Goal: Task Accomplishment & Management: Complete application form

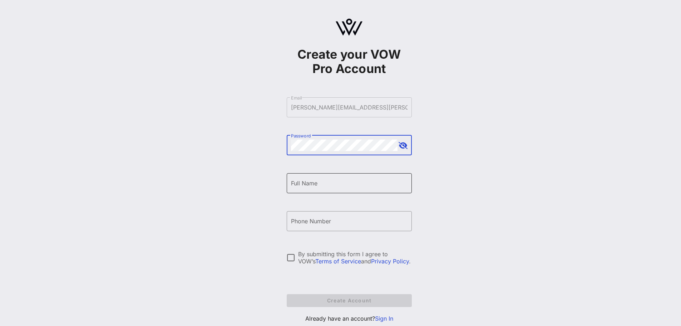
drag, startPoint x: 329, startPoint y: 192, endPoint x: 331, endPoint y: 184, distance: 8.5
click at [329, 190] on div "Full Name" at bounding box center [349, 183] width 117 height 20
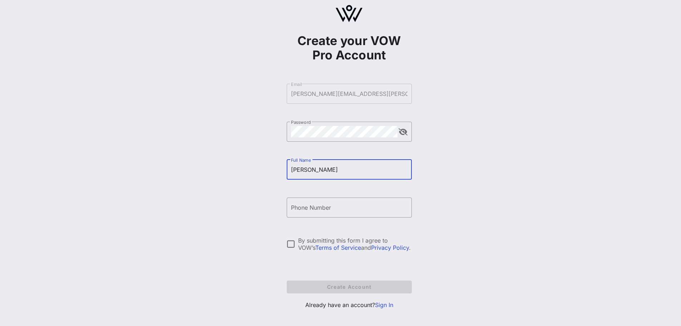
scroll to position [21, 0]
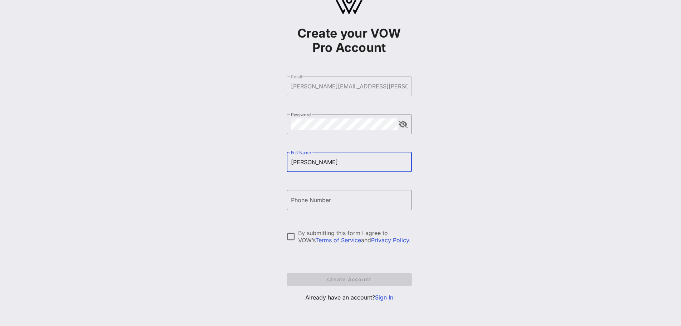
type input "Nicole Burda"
click at [382, 299] on link "Sign In" at bounding box center [384, 297] width 18 height 7
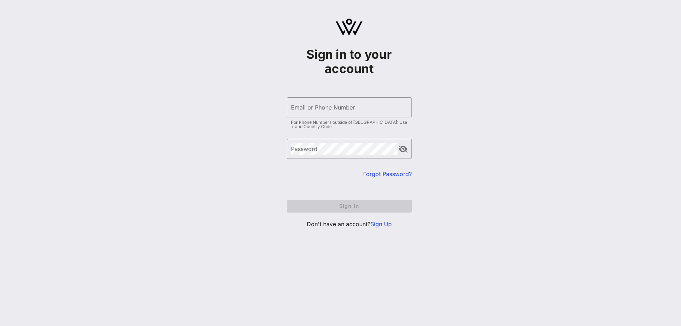
drag, startPoint x: 337, startPoint y: 82, endPoint x: 332, endPoint y: 91, distance: 10.1
click at [336, 83] on div "Sign in to your account ​ Email or Phone Number For Phone Numbers outside of US…" at bounding box center [349, 137] width 125 height 194
drag, startPoint x: 332, startPoint y: 94, endPoint x: 332, endPoint y: 99, distance: 5.0
click at [332, 95] on form "​ Email or Phone Number For Phone Numbers outside of US: Use + and Country Code…" at bounding box center [349, 154] width 125 height 129
click at [333, 104] on div "Email or Phone Number" at bounding box center [349, 107] width 117 height 20
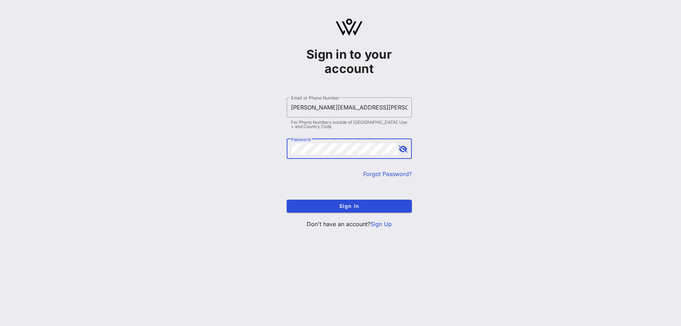
click at [287, 200] on button "Sign In" at bounding box center [349, 206] width 125 height 13
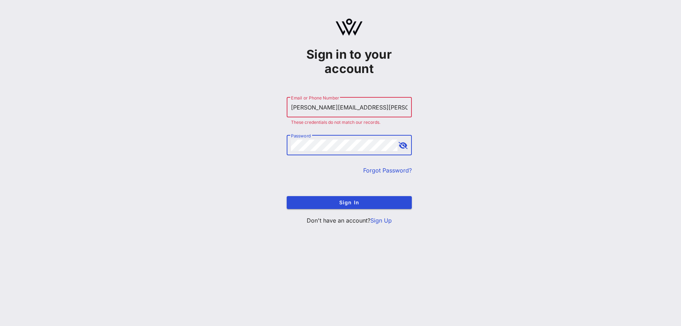
click at [269, 149] on div "Sign in to your account ​ Email or Phone Number nicole.burda@oakstreethealth.co…" at bounding box center [349, 124] width 664 height 249
click at [287, 196] on button "Sign In" at bounding box center [349, 202] width 125 height 13
drag, startPoint x: 384, startPoint y: 106, endPoint x: 326, endPoint y: 108, distance: 57.6
click at [326, 108] on input "[PERSON_NAME][EMAIL_ADDRESS][PERSON_NAME][DOMAIN_NAME]" at bounding box center [349, 107] width 117 height 11
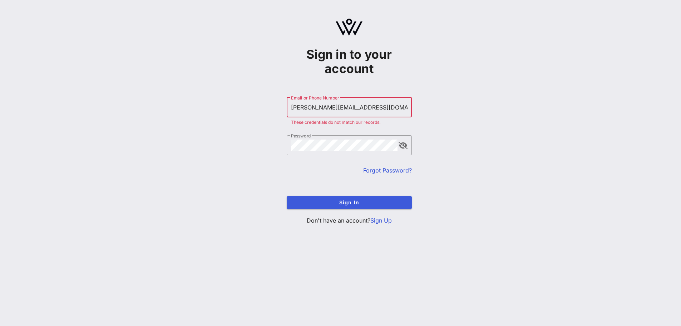
type input "nicole.burda2@cvshealth.com"
click at [333, 202] on span "Sign In" at bounding box center [350, 202] width 114 height 6
click at [404, 143] on button "append icon" at bounding box center [403, 145] width 9 height 7
click at [320, 204] on span "Sign In" at bounding box center [350, 202] width 114 height 6
click at [245, 155] on div "Sign in to your account ​ Email or Phone Number nicole.burda2@cvshealth.com The…" at bounding box center [349, 124] width 664 height 249
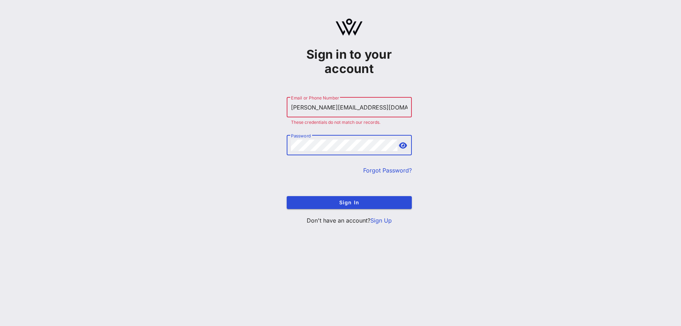
click at [287, 196] on button "Sign In" at bounding box center [349, 202] width 125 height 13
click at [377, 172] on link "Forgot Password?" at bounding box center [387, 170] width 49 height 7
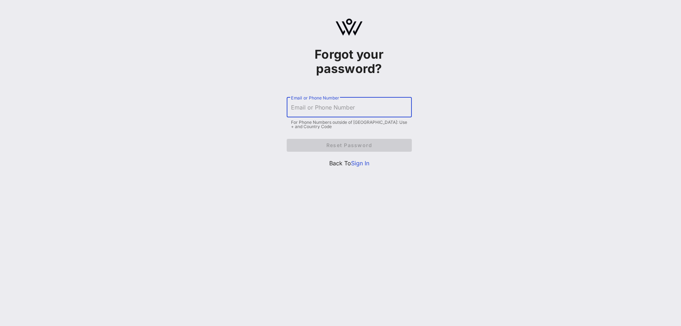
click at [377, 110] on input "Email or Phone Number" at bounding box center [349, 107] width 117 height 11
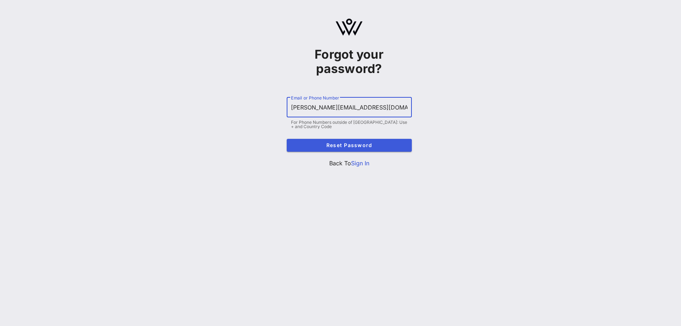
type input "nicole.burda2@cvshealth.com"
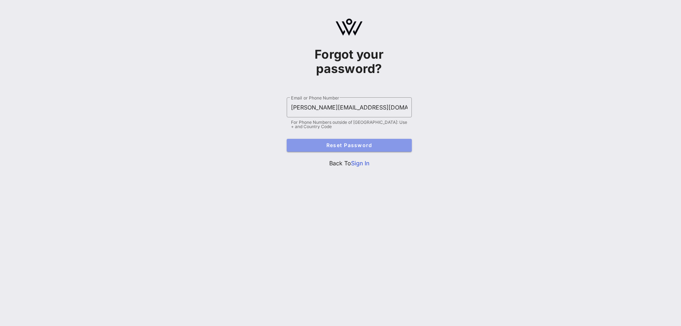
click at [380, 150] on button "Reset Password" at bounding box center [349, 145] width 125 height 13
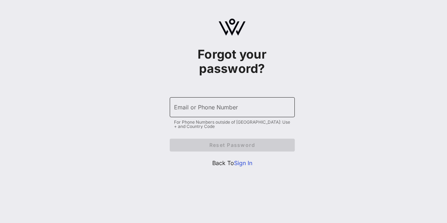
click at [216, 108] on input "Email or Phone Number" at bounding box center [232, 107] width 117 height 11
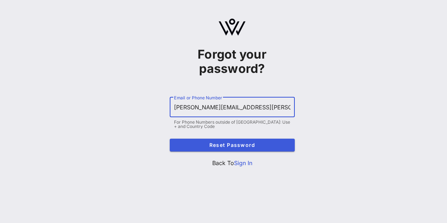
type input "[PERSON_NAME][EMAIL_ADDRESS][PERSON_NAME][DOMAIN_NAME]"
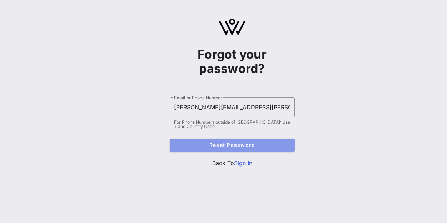
click at [242, 147] on span "Reset Password" at bounding box center [233, 145] width 114 height 6
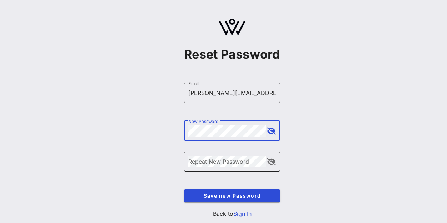
click at [242, 156] on div "Repeat New Password" at bounding box center [227, 162] width 78 height 20
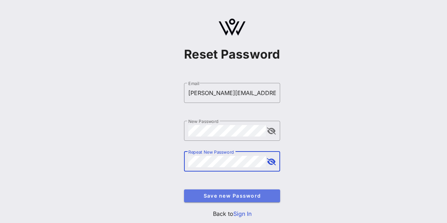
click at [263, 197] on span "Save new Password" at bounding box center [232, 196] width 85 height 6
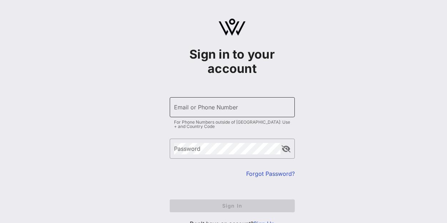
click at [224, 110] on input "Email or Phone Number" at bounding box center [232, 107] width 117 height 11
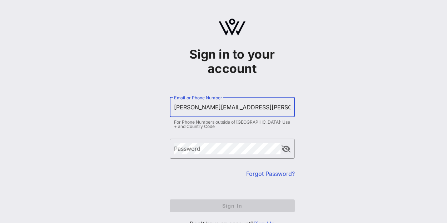
type input "[PERSON_NAME][EMAIL_ADDRESS][PERSON_NAME][DOMAIN_NAME]"
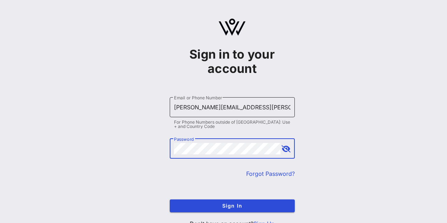
click at [170, 200] on button "Sign In" at bounding box center [232, 206] width 125 height 13
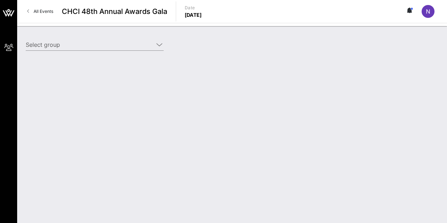
type input "CVS Health (CVS Health) [[PERSON_NAME], [PERSON_NAME][EMAIL_ADDRESS][PERSON_NAM…"
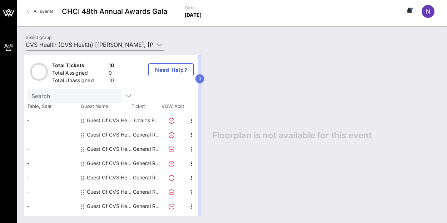
click at [202, 79] on icon "button" at bounding box center [199, 79] width 3 height 4
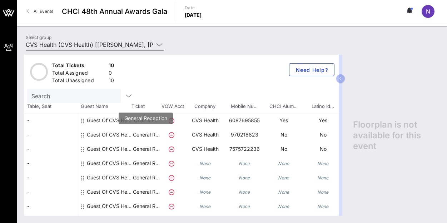
click at [147, 136] on p "General R…" at bounding box center [146, 135] width 29 height 14
click at [108, 137] on div "Guest Of CVS Health" at bounding box center [109, 138] width 45 height 20
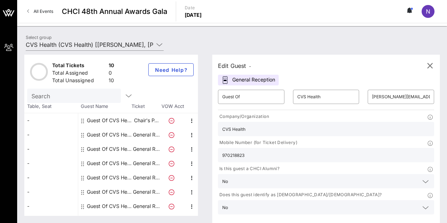
click at [336, 151] on input "970218823" at bounding box center [326, 155] width 208 height 9
type input "9702188237"
click at [258, 99] on input "Guest Of" at bounding box center [251, 96] width 58 height 11
click at [372, 94] on input "[PERSON_NAME][EMAIL_ADDRESS][PERSON_NAME][DOMAIN_NAME]" at bounding box center [401, 96] width 58 height 11
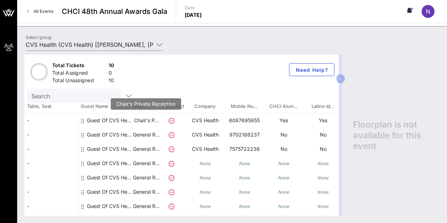
click at [151, 121] on p "Chair's P…" at bounding box center [146, 120] width 29 height 14
click at [91, 121] on div "Guest Of CVS Health" at bounding box center [109, 123] width 45 height 20
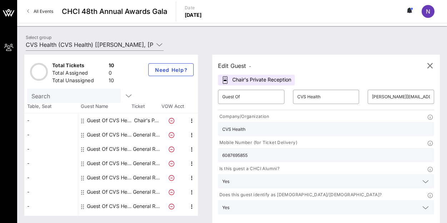
click at [94, 134] on div "Guest Of CVS Health" at bounding box center [109, 135] width 45 height 14
type input "[PERSON_NAME][EMAIL_ADDRESS][PERSON_NAME][DOMAIN_NAME]"
type input "9702188237"
click at [92, 147] on div "Guest Of CVS Health" at bounding box center [109, 149] width 45 height 14
type input "[PERSON_NAME][EMAIL_ADDRESS][PERSON_NAME][DOMAIN_NAME]"
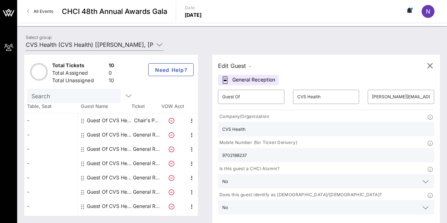
type input "7575722236"
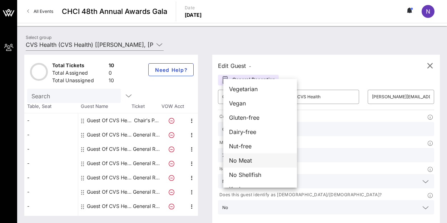
click at [249, 161] on span "No Meat" at bounding box center [240, 160] width 23 height 9
